Goal: Entertainment & Leisure: Consume media (video, audio)

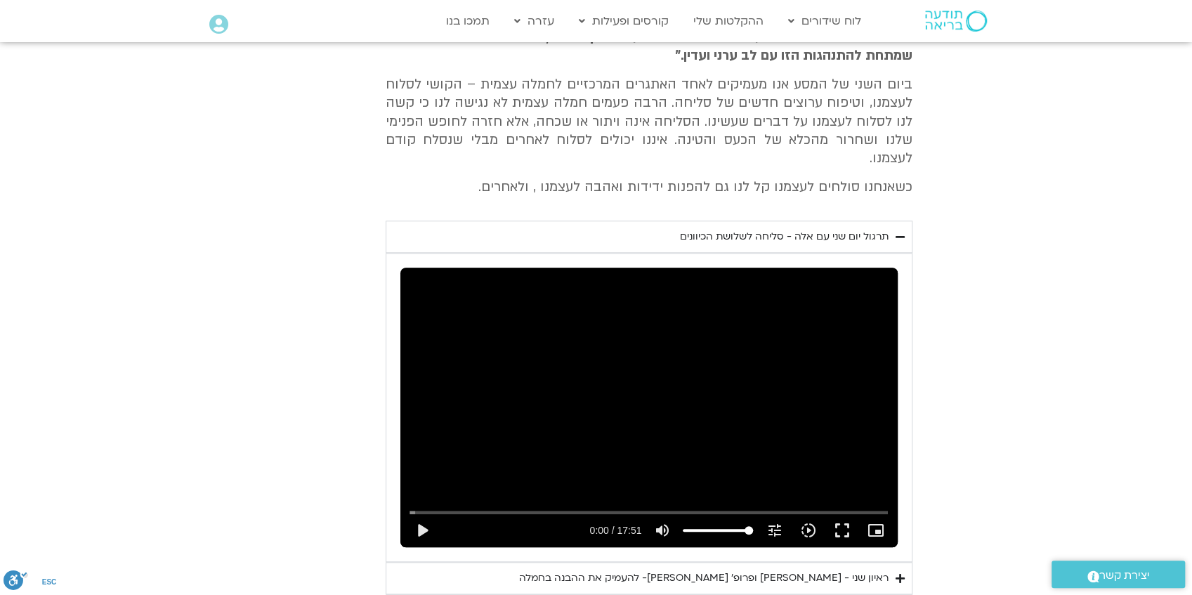
scroll to position [658, 0]
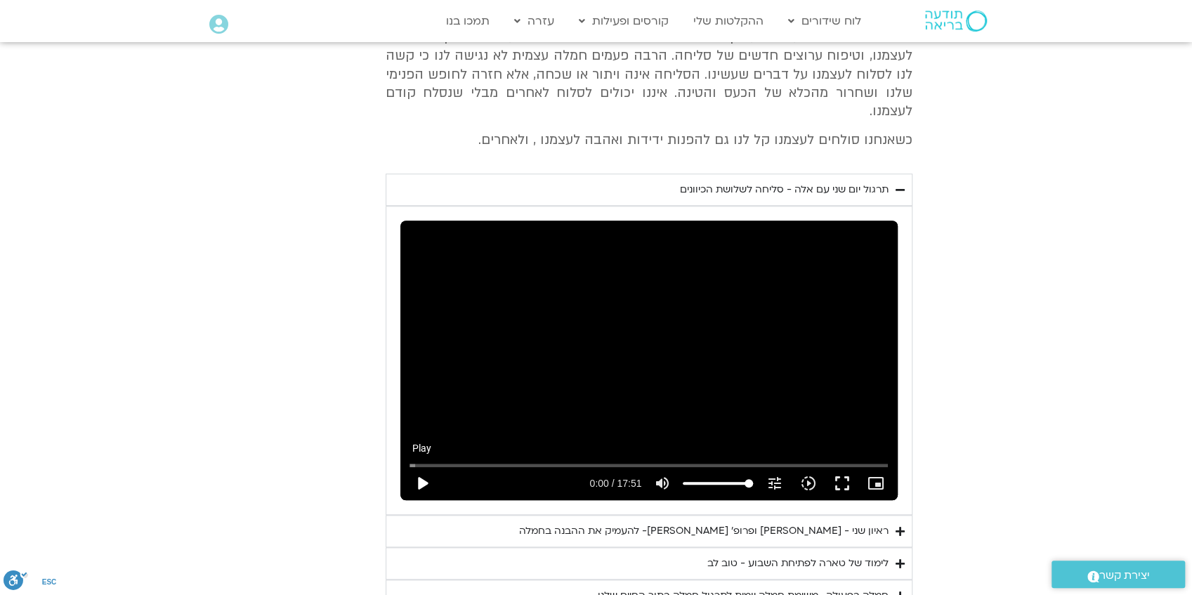
click at [423, 467] on button "play_arrow" at bounding box center [422, 484] width 34 height 34
click at [847, 467] on button "fullscreen" at bounding box center [842, 484] width 34 height 34
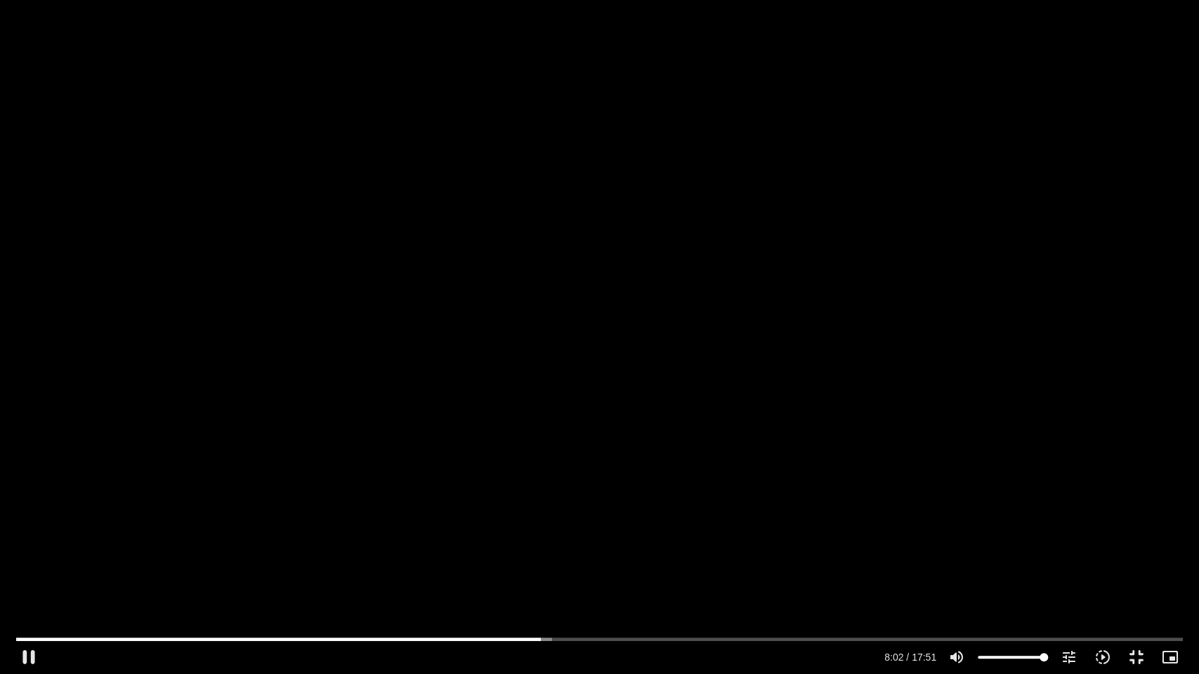
click at [637, 462] on div "Skip Ad 0:47 pause 8:02 / 17:51 volume_up Mute tune Resolution Auto 720p slow_m…" at bounding box center [599, 337] width 1199 height 674
type input "482.209929"
click at [1136, 659] on button "fullscreen_exit" at bounding box center [1137, 658] width 34 height 34
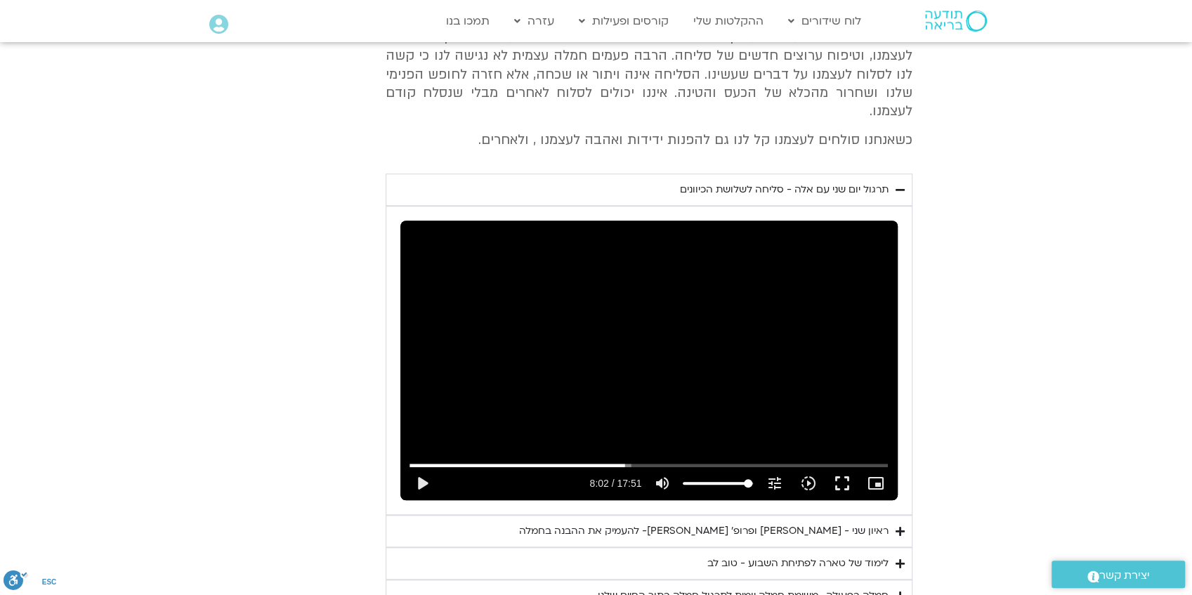
type input "100"
drag, startPoint x: 750, startPoint y: 464, endPoint x: 764, endPoint y: 464, distance: 13.3
click at [753, 479] on input "Volume" at bounding box center [718, 483] width 70 height 8
click at [423, 467] on button "play_arrow" at bounding box center [422, 484] width 34 height 34
click at [830, 523] on div "ראיון שני - [PERSON_NAME] ופרופ׳ [PERSON_NAME]- להעמיק את ההבנה בחמלה" at bounding box center [704, 531] width 370 height 17
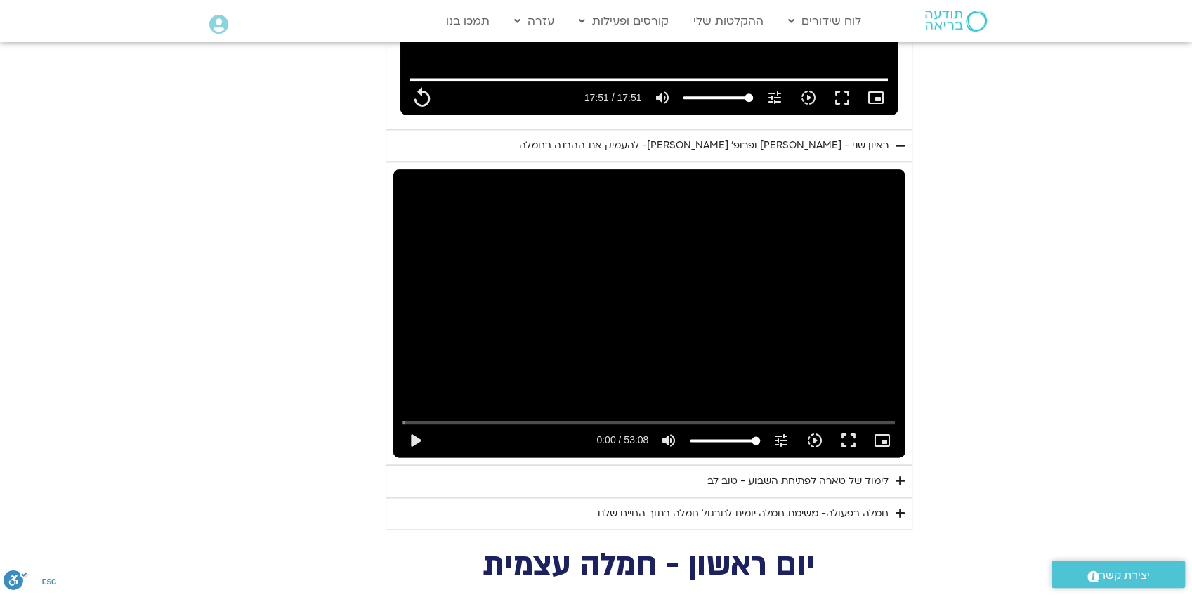
scroll to position [1079, 0]
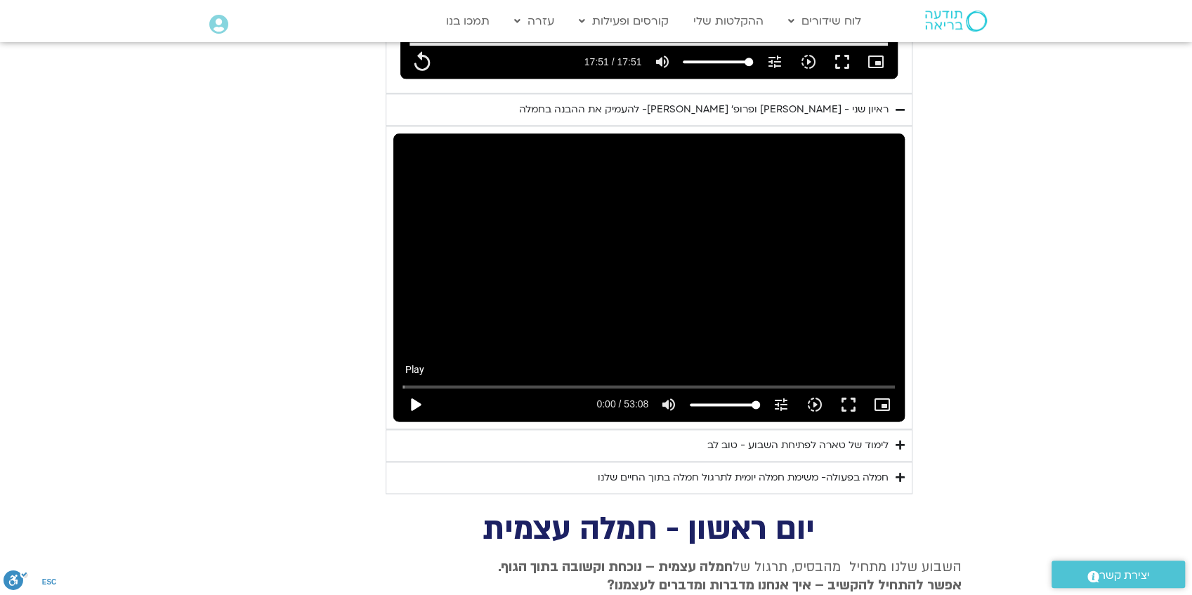
click at [418, 388] on button "play_arrow" at bounding box center [415, 405] width 34 height 34
type input "1071.88"
type input "0.177028"
type input "1071.88"
type input "0.244492"
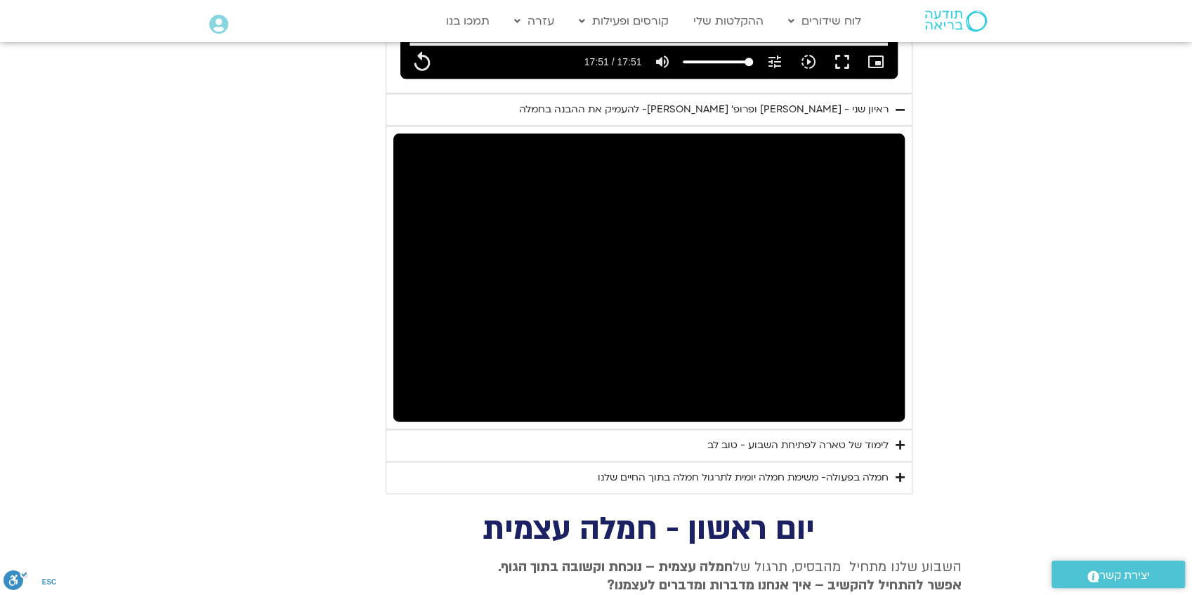
type input "1071.88"
